Goal: Find specific page/section: Find specific page/section

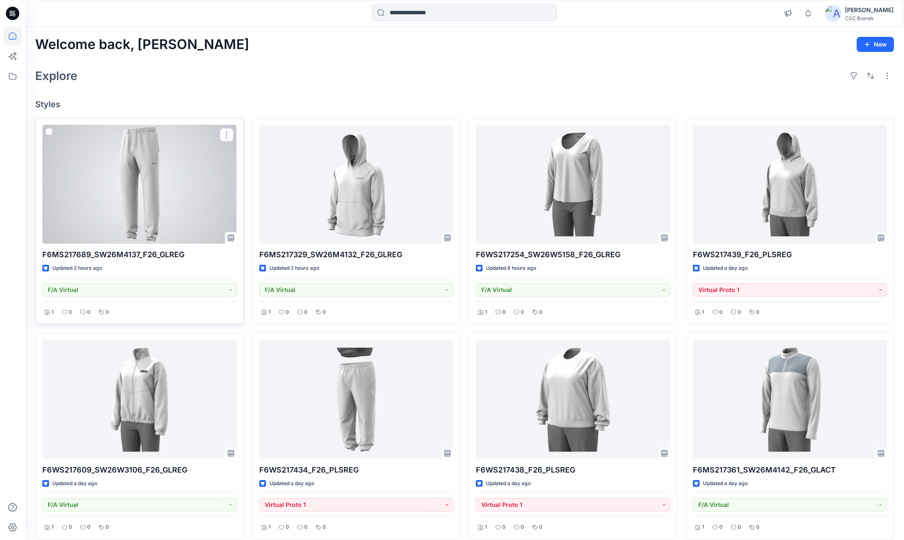
click at [160, 196] on div at bounding box center [139, 184] width 194 height 119
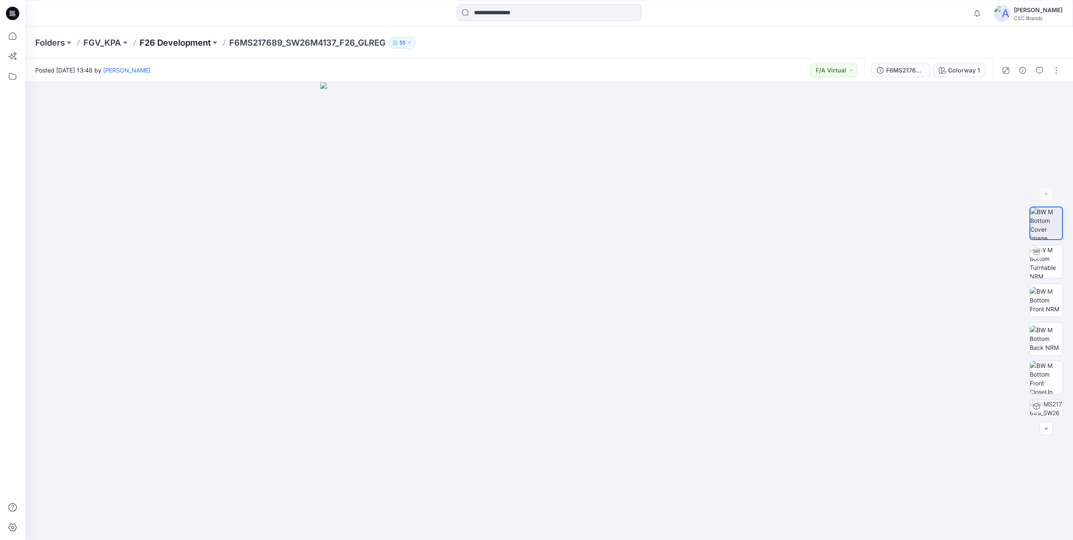
click at [188, 42] on p "F26 Development" at bounding box center [175, 43] width 71 height 12
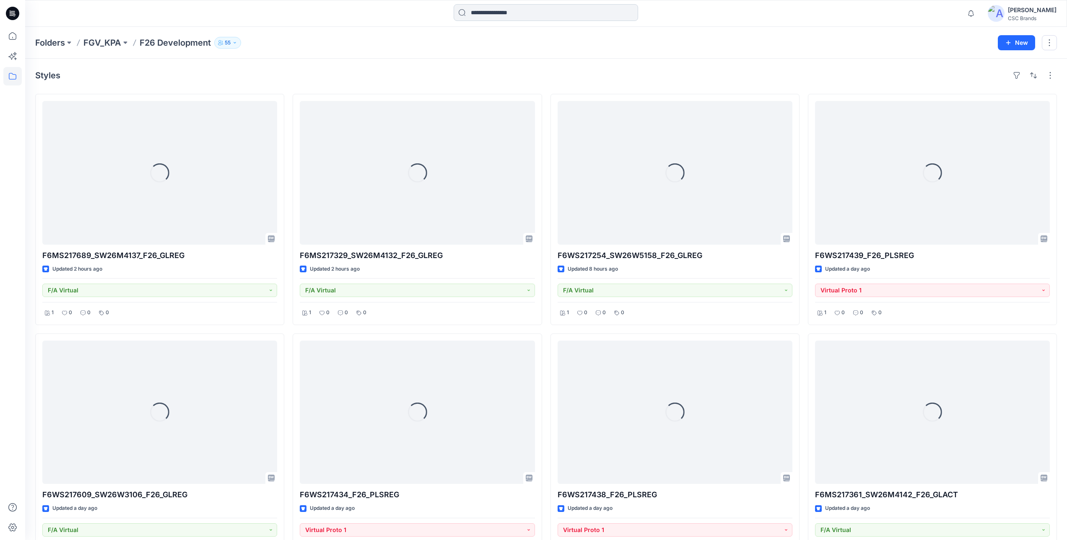
click at [507, 14] on input at bounding box center [545, 12] width 184 height 17
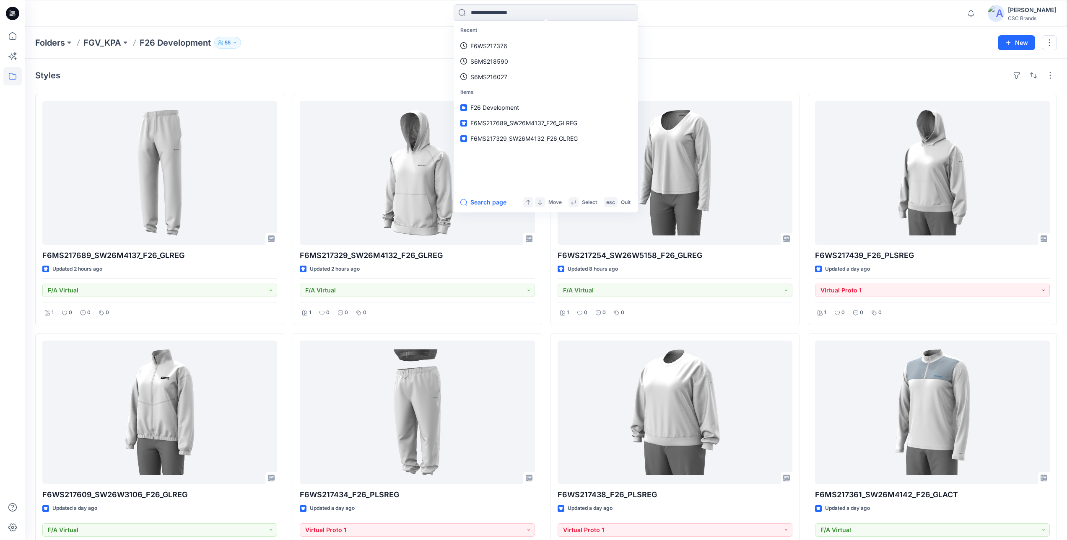
drag, startPoint x: 877, startPoint y: 72, endPoint x: 920, endPoint y: 83, distance: 44.5
click at [877, 72] on div "Styles" at bounding box center [545, 75] width 1021 height 13
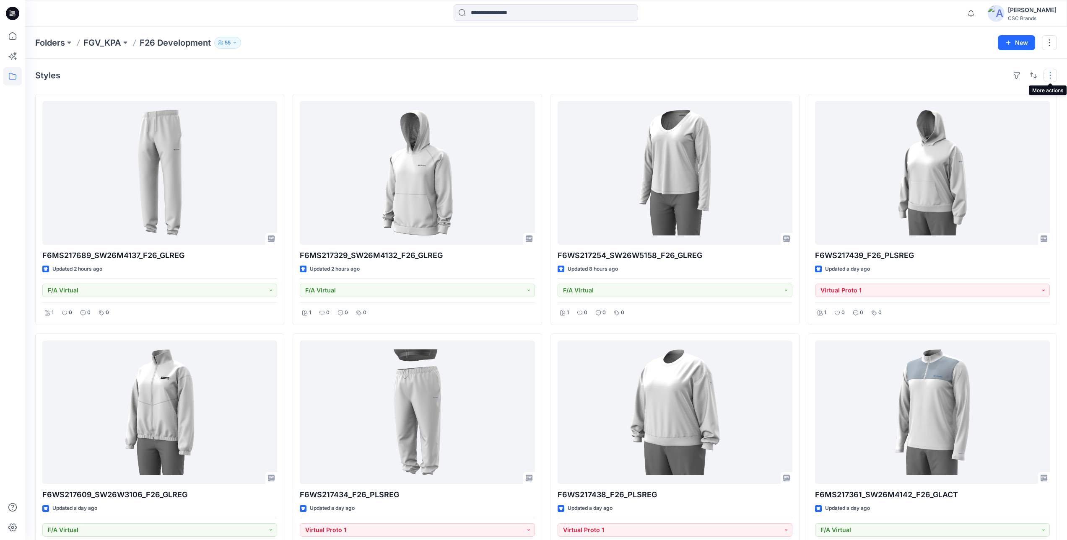
click at [904, 77] on button "button" at bounding box center [1049, 75] width 13 height 13
click at [904, 74] on button "button" at bounding box center [1032, 75] width 13 height 13
click at [904, 72] on button "button" at bounding box center [1016, 75] width 13 height 13
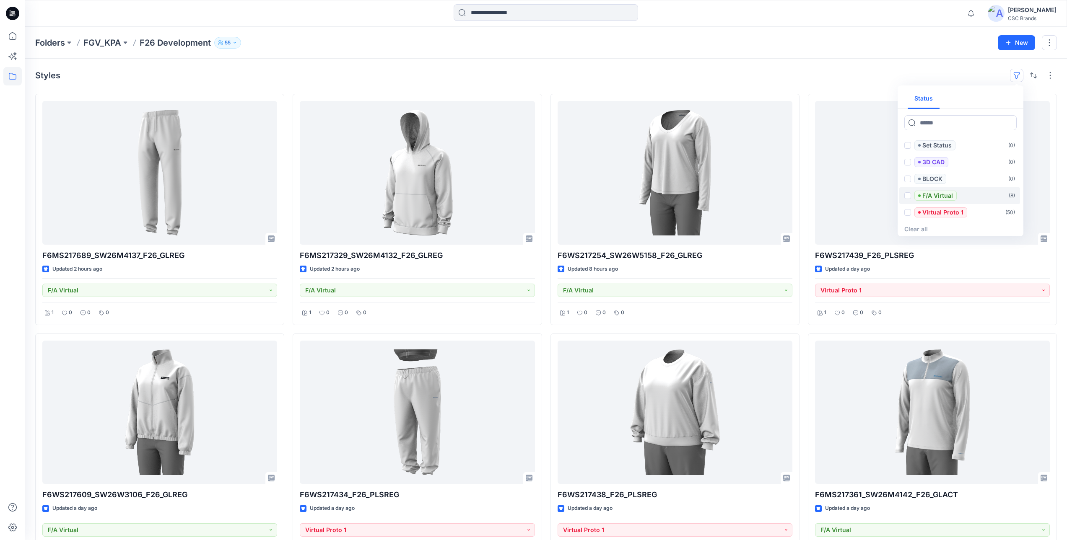
click at [904, 198] on p "F/A Virtual" at bounding box center [937, 196] width 31 height 10
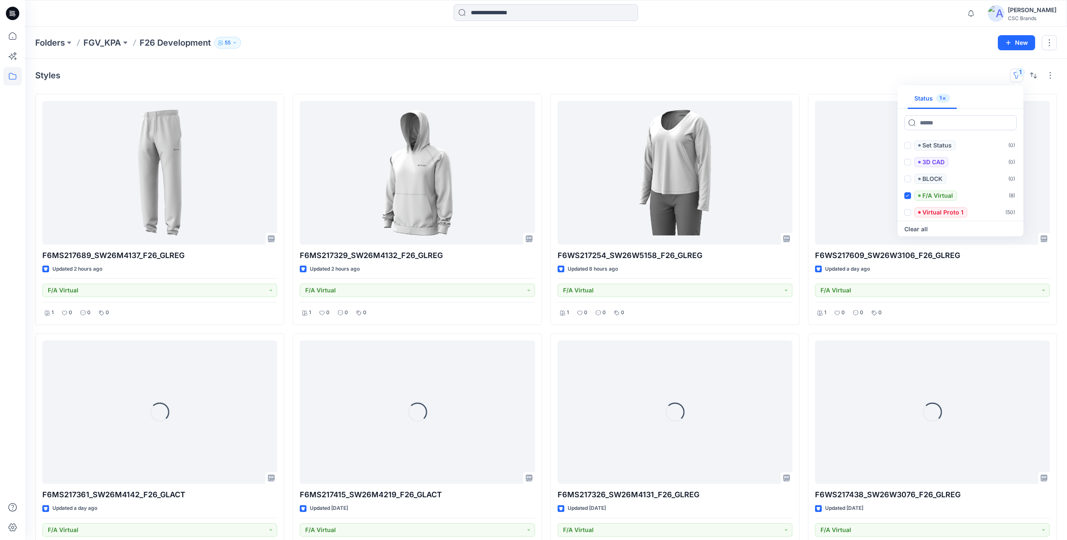
click at [847, 67] on div "Styles 1 Status 1 Set Status ( 0 ) 3D CAD ( 0 ) BLOCK ( 0 ) F/A Virtual ( 8 ) V…" at bounding box center [545, 317] width 1041 height 516
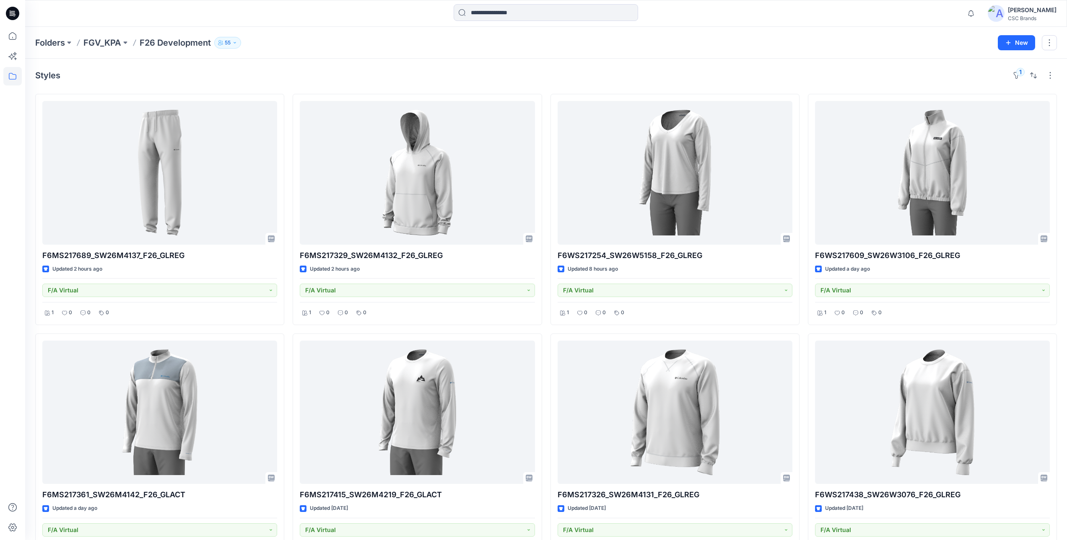
click at [379, 55] on div "Folders FGV_KPA F26 Development 55 New" at bounding box center [545, 43] width 1041 height 32
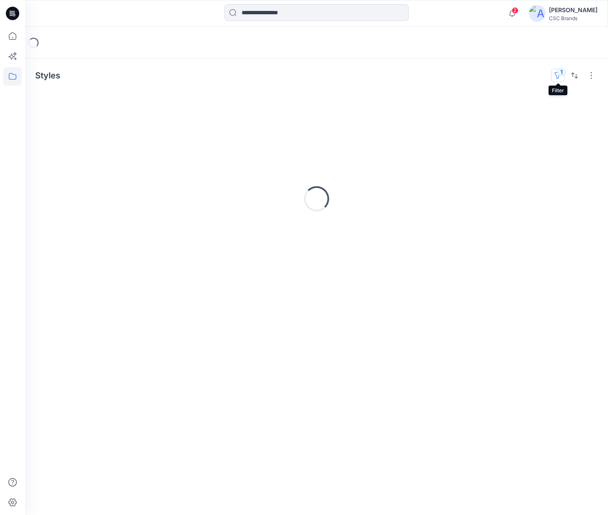
click at [557, 73] on button "1" at bounding box center [557, 75] width 13 height 13
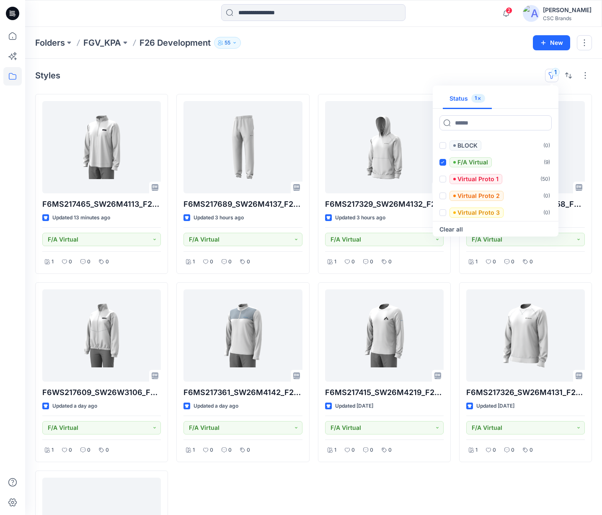
click at [419, 39] on div "Folders FGV_KPA F26 Development 55" at bounding box center [281, 43] width 492 height 12
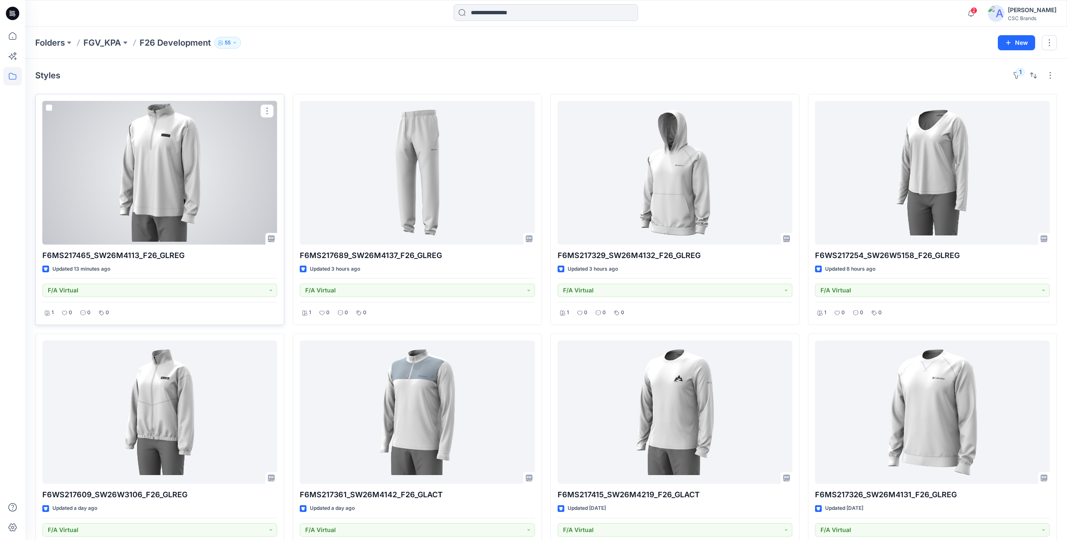
click at [172, 195] on div at bounding box center [159, 173] width 235 height 144
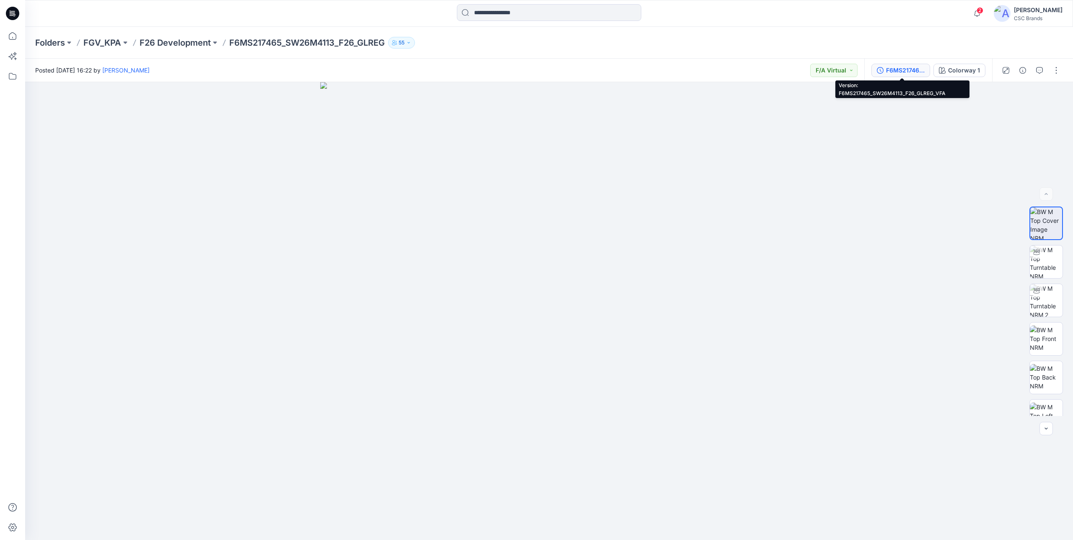
click at [608, 69] on div "F6MS217465_SW26M4113_F26_GLREG_VFA" at bounding box center [905, 70] width 39 height 9
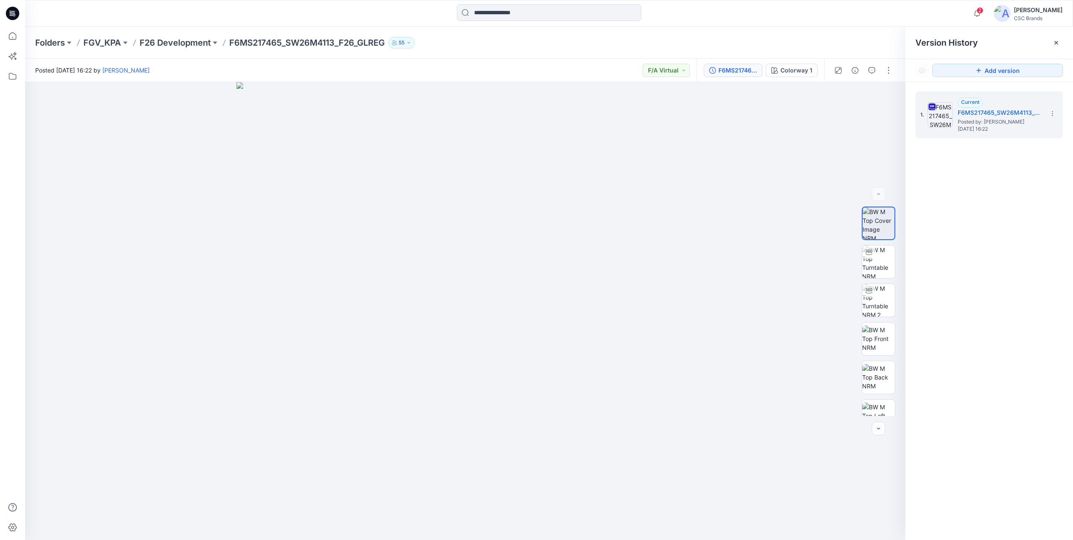
click at [554, 68] on div "Posted [DATE] 16:22 by [PERSON_NAME] F/A Virtual" at bounding box center [360, 70] width 671 height 23
click at [608, 10] on icon "button" at bounding box center [977, 13] width 16 height 17
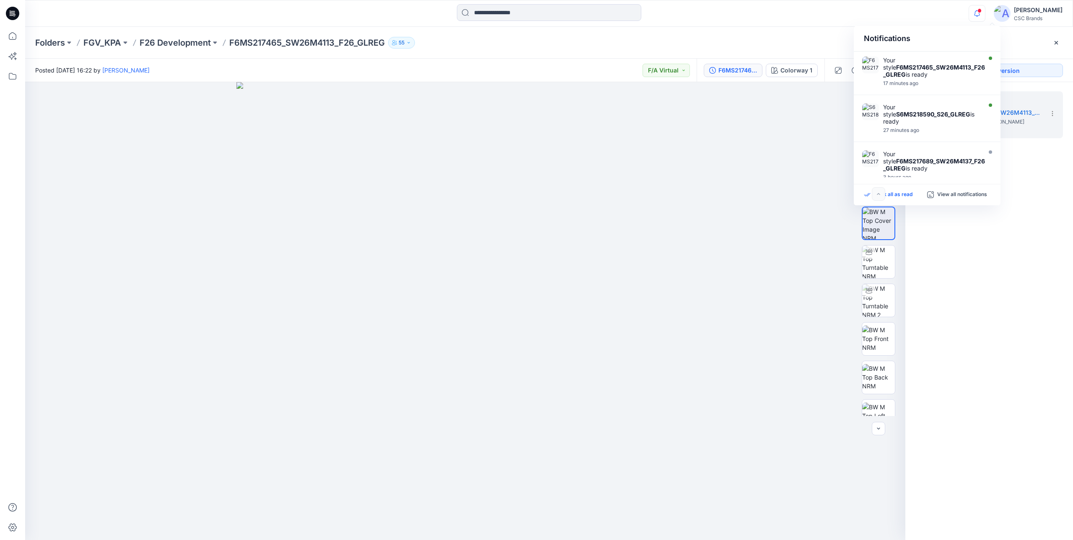
click at [608, 195] on p "Mark all as read" at bounding box center [893, 195] width 39 height 8
click at [608, 15] on icon "button" at bounding box center [977, 13] width 16 height 17
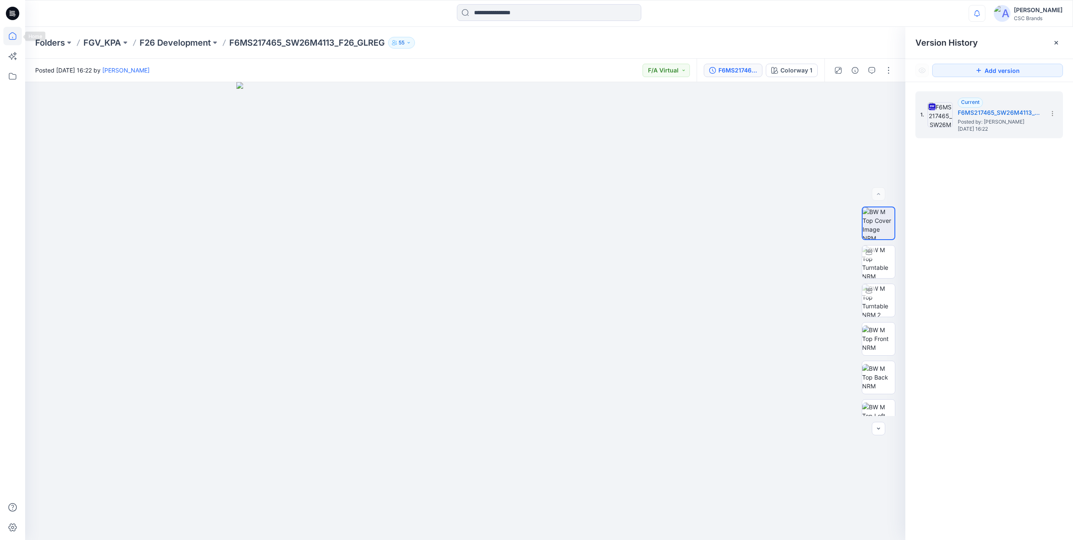
click at [16, 37] on icon at bounding box center [13, 36] width 8 height 8
